Goal: Task Accomplishment & Management: Use online tool/utility

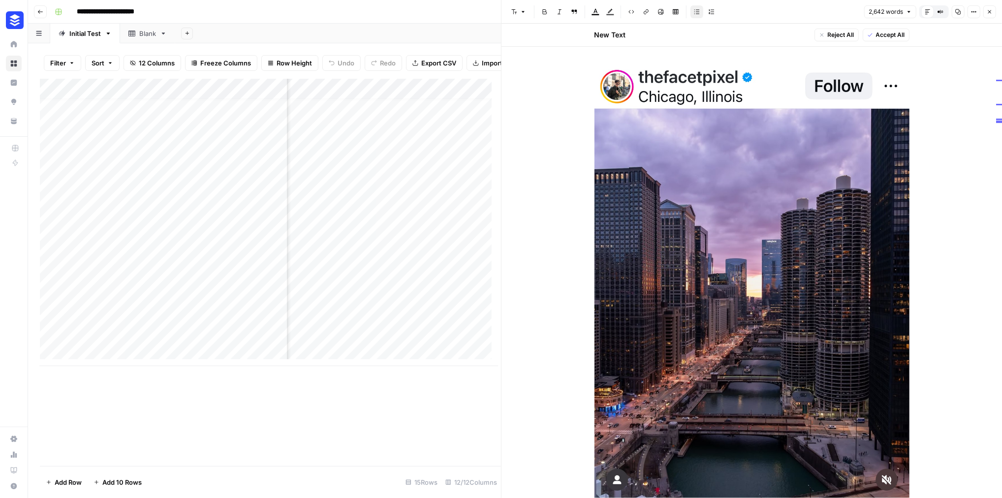
scroll to position [2753, 0]
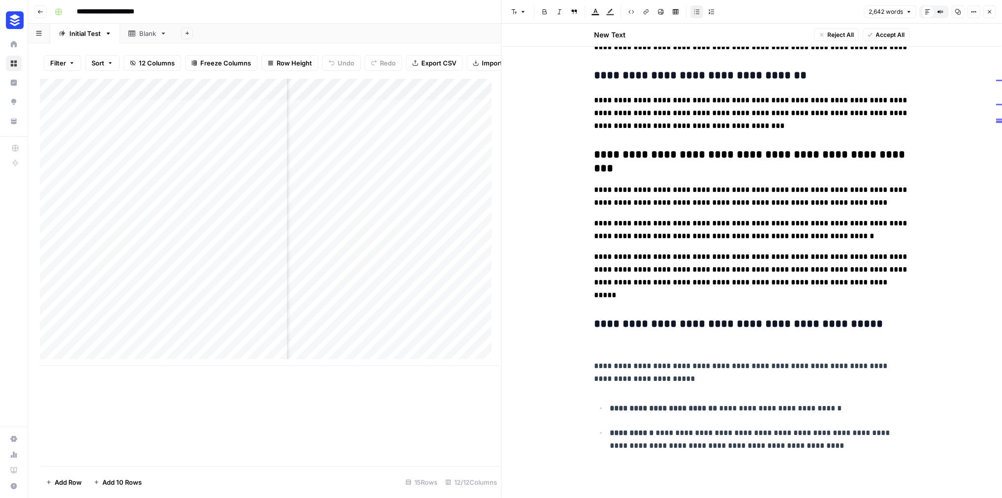
scroll to position [10018, 0]
